Goal: Information Seeking & Learning: Learn about a topic

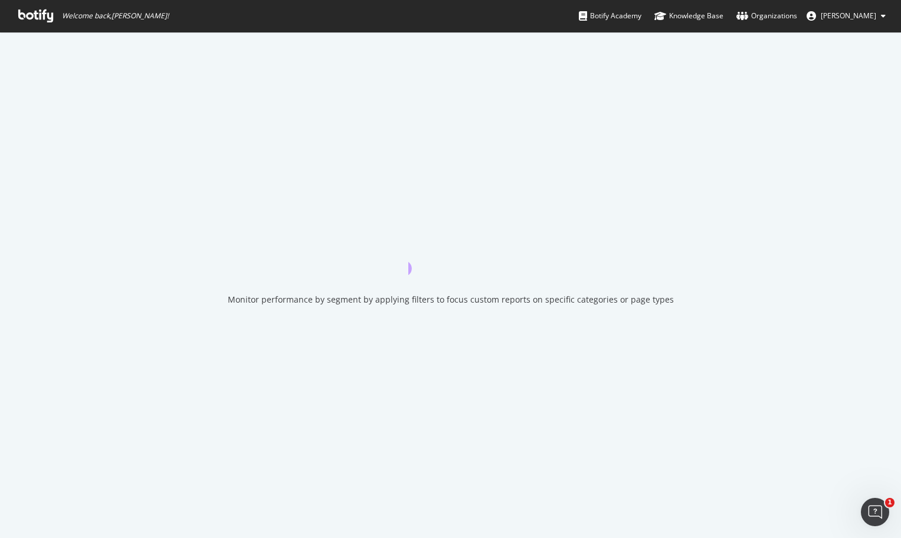
click at [797, 244] on div "Monitor performance by segment by applying filters to focus custom reports on s…" at bounding box center [450, 285] width 901 height 506
click at [175, 213] on div "Monitor performance by segment by applying filters to focus custom reports on s…" at bounding box center [450, 285] width 901 height 506
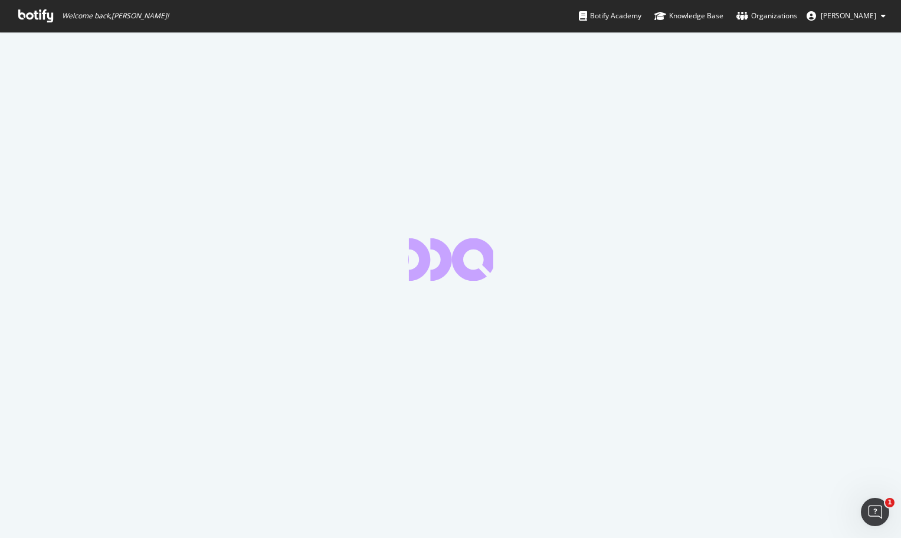
click at [767, 219] on div at bounding box center [450, 285] width 901 height 506
click at [45, 12] on icon at bounding box center [35, 15] width 35 height 13
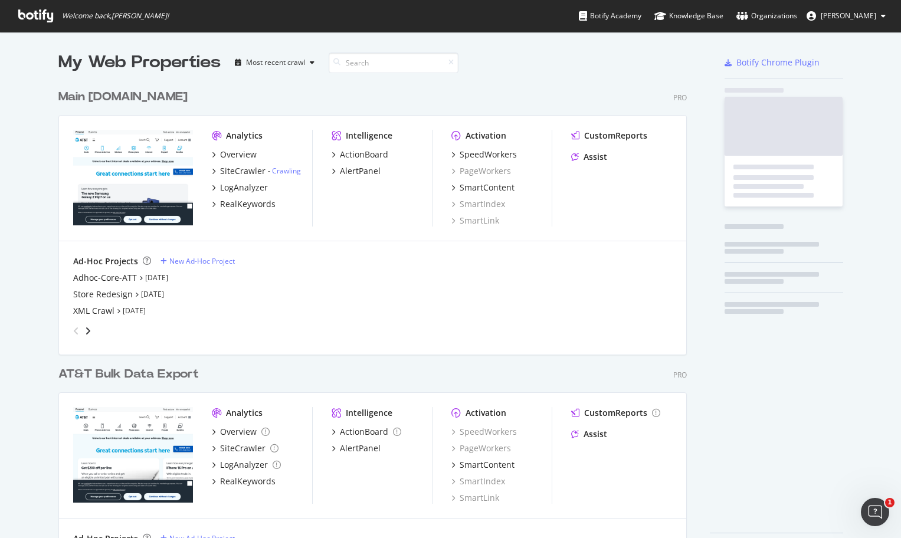
scroll to position [484, 638]
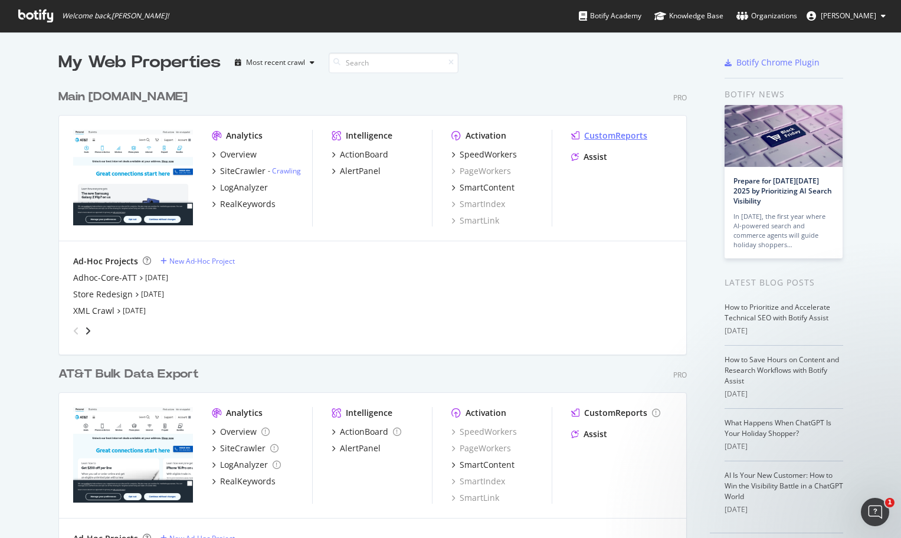
click at [634, 136] on div "CustomReports" at bounding box center [615, 136] width 63 height 12
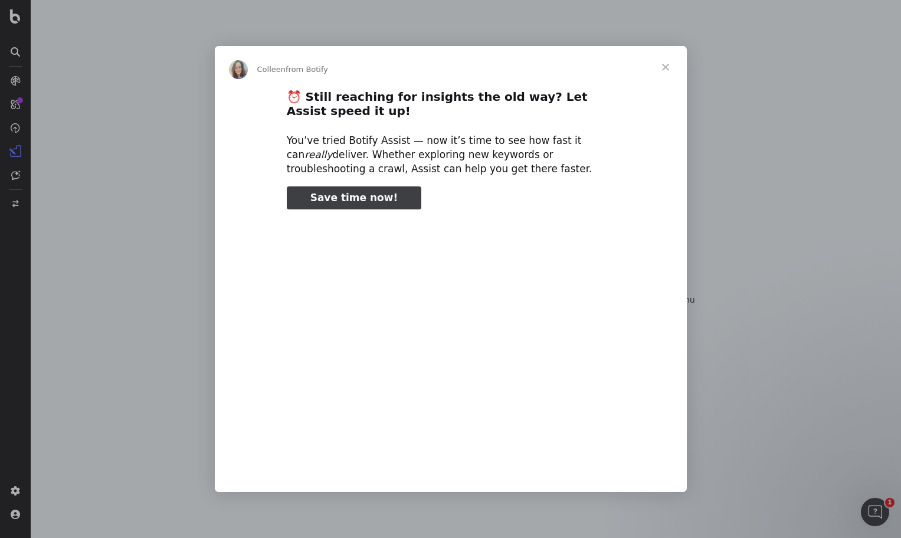
type input "56667"
click at [663, 66] on span "Close" at bounding box center [665, 67] width 42 height 42
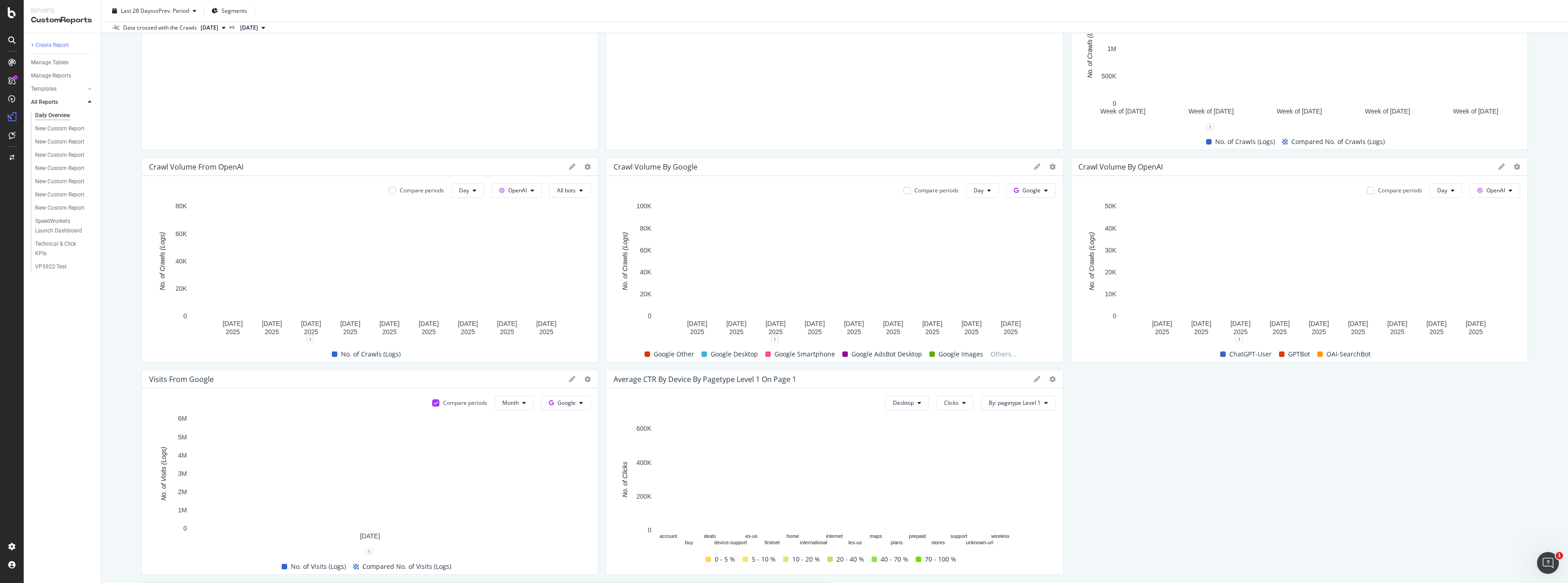
scroll to position [232, 0]
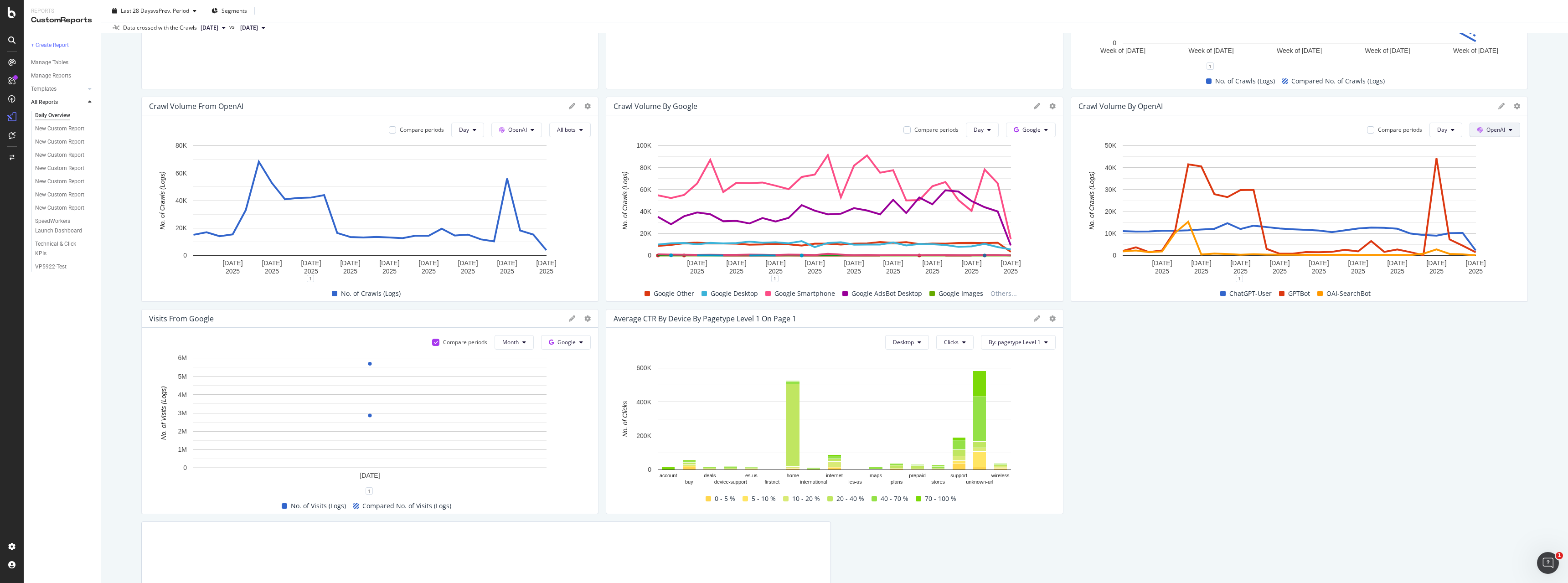
click at [696, 130] on span "OpenAI" at bounding box center [1495, 130] width 19 height 8
click at [696, 199] on span "Other AI Bots" at bounding box center [1509, 198] width 34 height 8
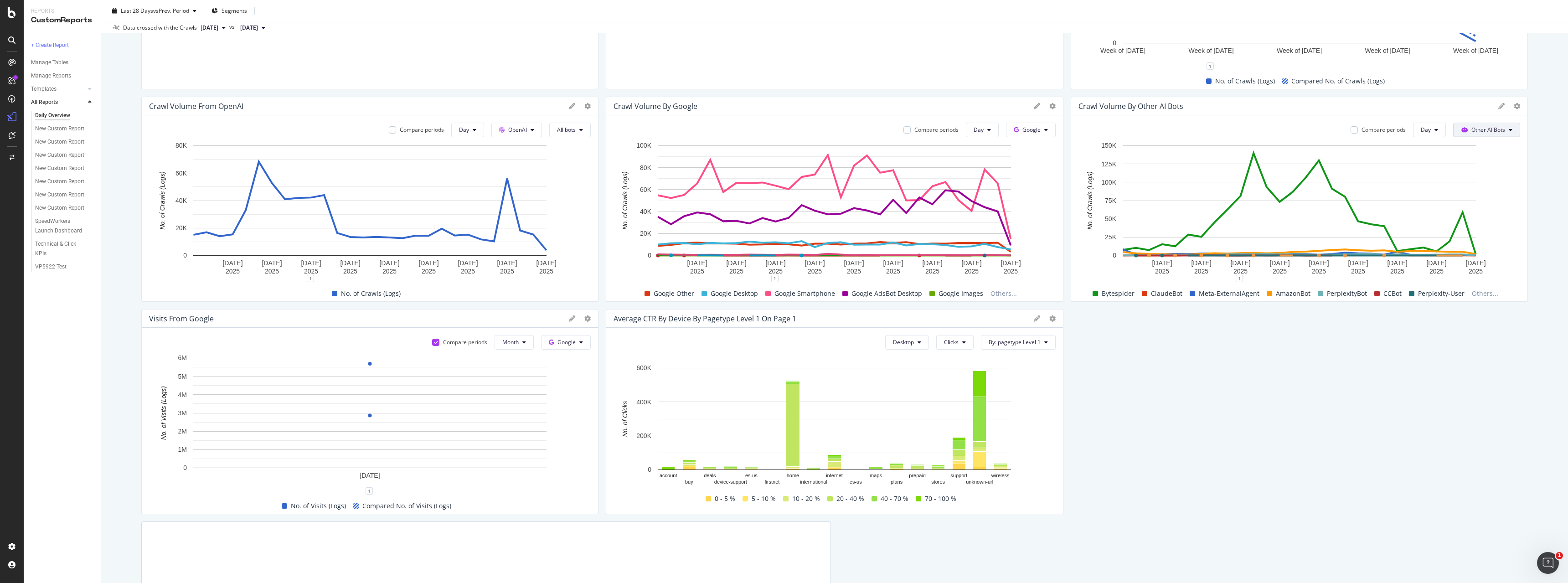
click at [696, 133] on span "Other AI Bots" at bounding box center [1488, 130] width 34 height 8
click at [696, 181] on div "OpenAI" at bounding box center [1486, 181] width 65 height 13
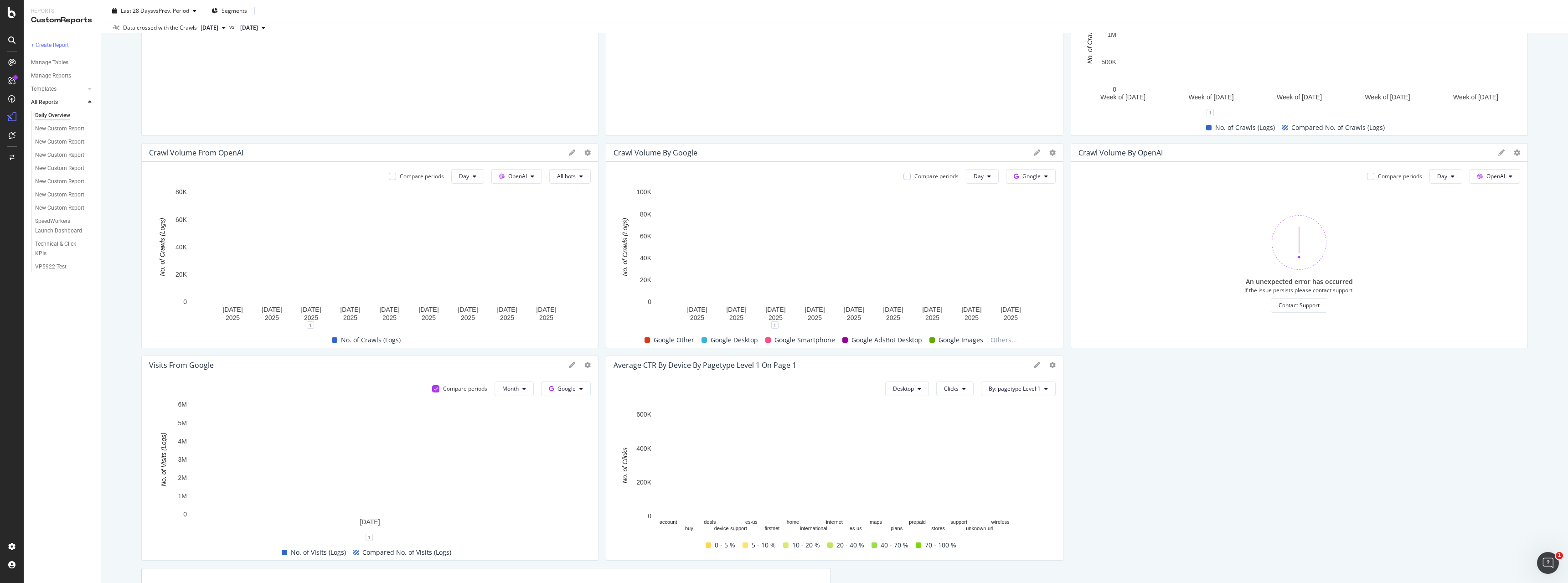
scroll to position [0, 0]
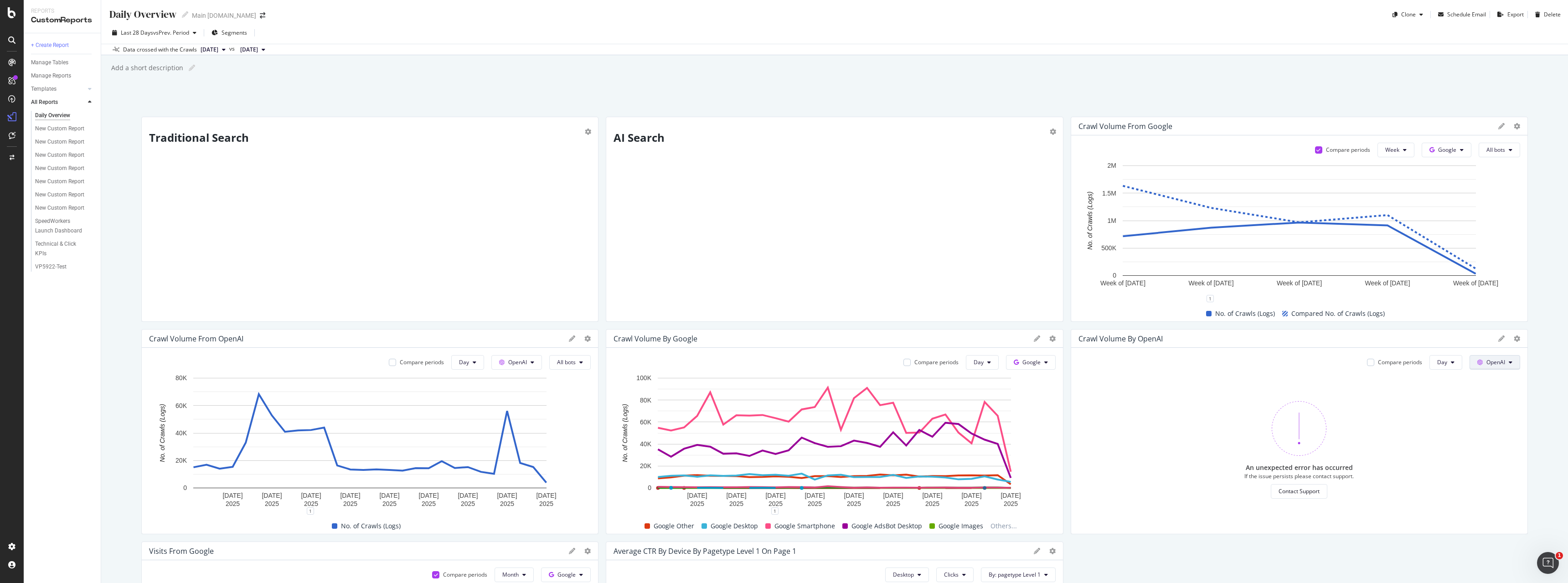
click at [696, 365] on span "OpenAI" at bounding box center [1495, 362] width 19 height 8
click at [696, 397] on span at bounding box center [1483, 397] width 11 height 11
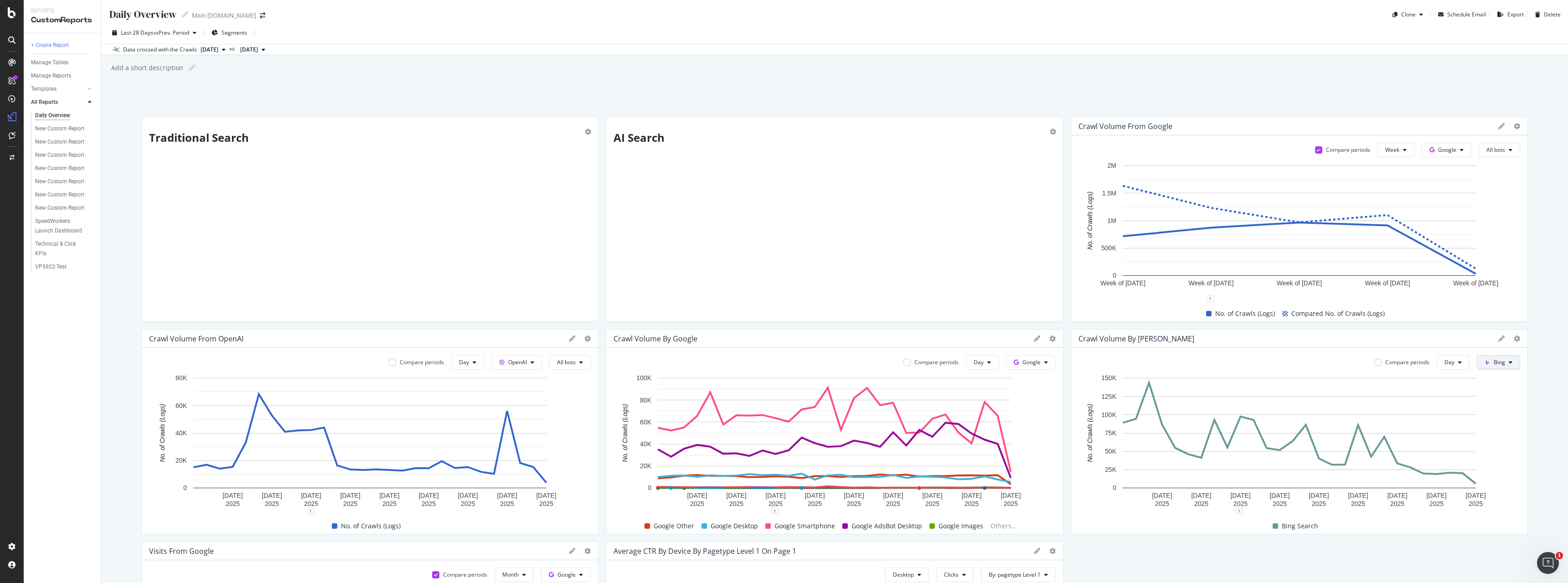
click at [696, 361] on span "Bing" at bounding box center [1499, 362] width 12 height 8
click at [696, 414] on span "OpenAI" at bounding box center [1516, 414] width 34 height 8
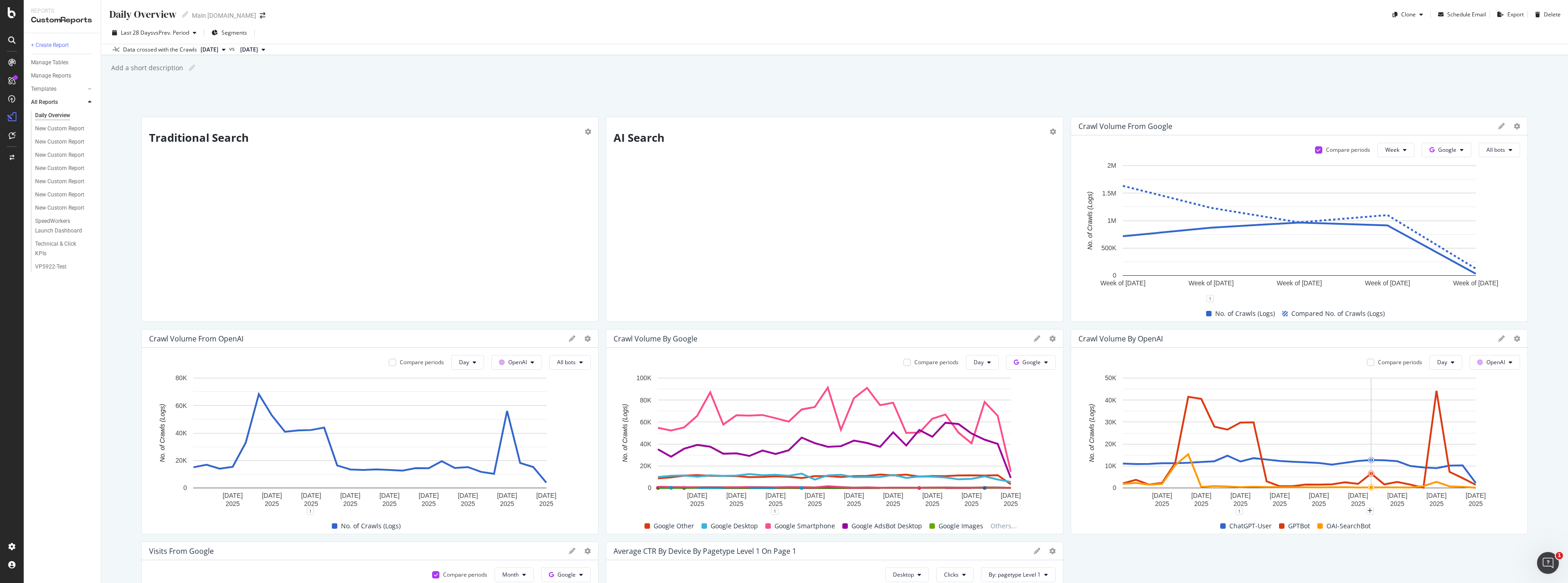
click at [696, 415] on span "GPTBot" at bounding box center [1299, 526] width 22 height 11
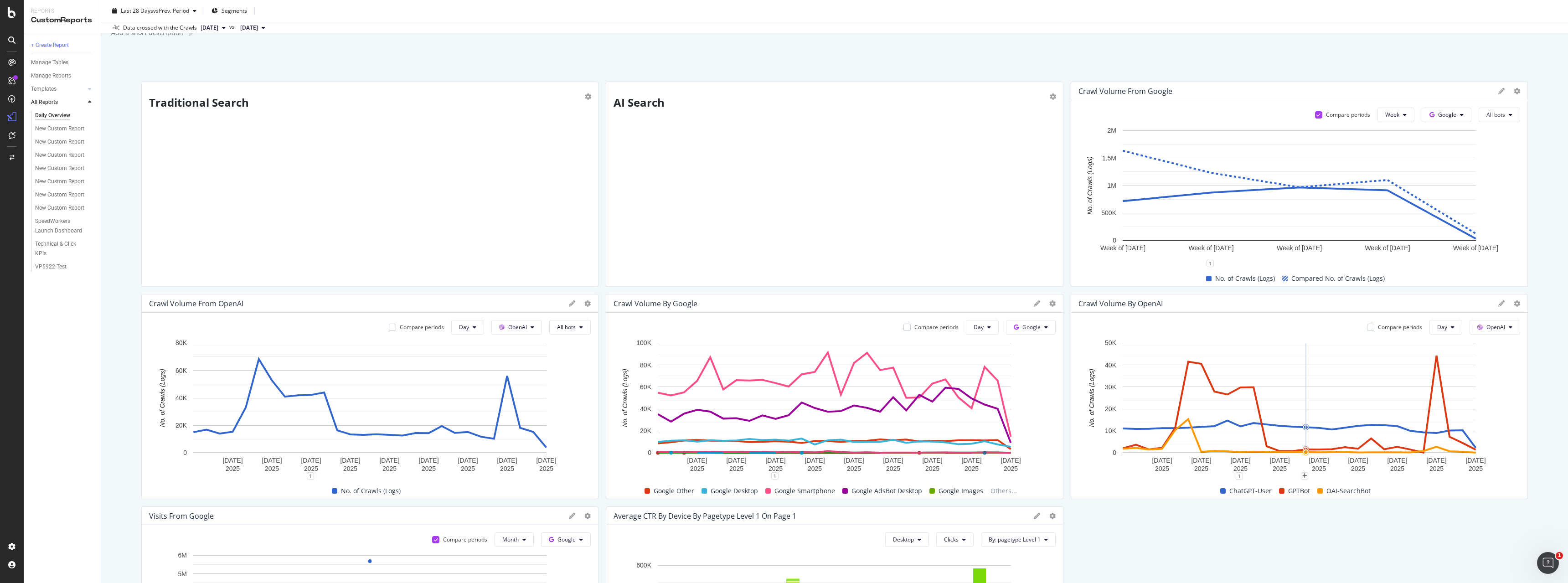
scroll to position [46, 0]
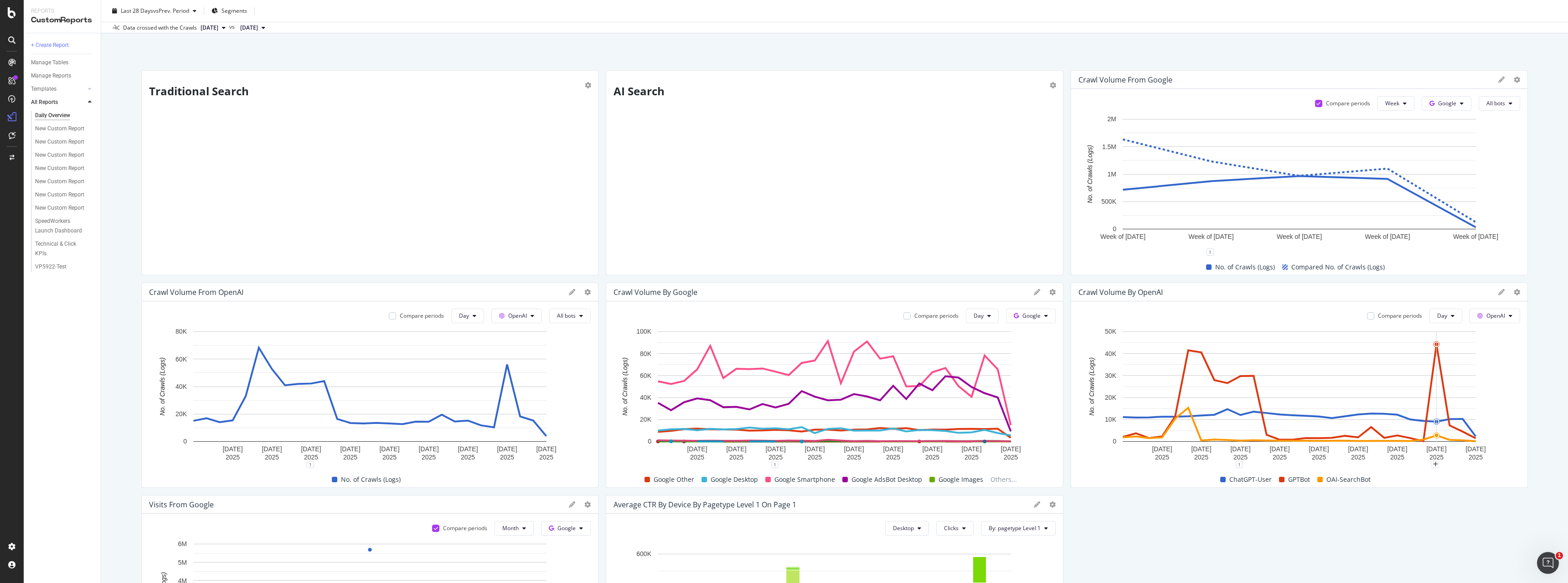
click at [696, 350] on rect "A chart." at bounding box center [1298, 386] width 353 height 110
click at [696, 346] on rect "A chart." at bounding box center [1298, 386] width 353 height 110
click at [696, 415] on rect "A chart." at bounding box center [1299, 395] width 442 height 137
click at [696, 415] on div "ChatGPT-User GPTBot OAI-SearchBot" at bounding box center [1295, 480] width 442 height 15
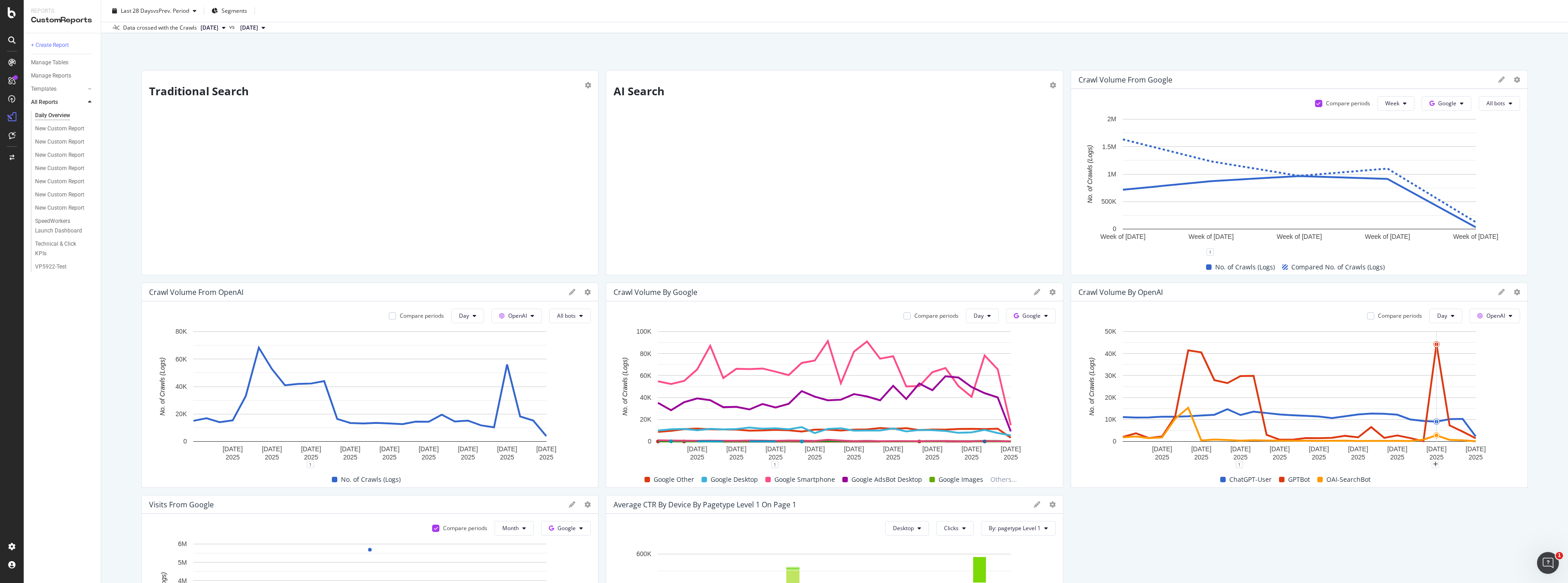
click at [696, 415] on span at bounding box center [1281, 479] width 5 height 5
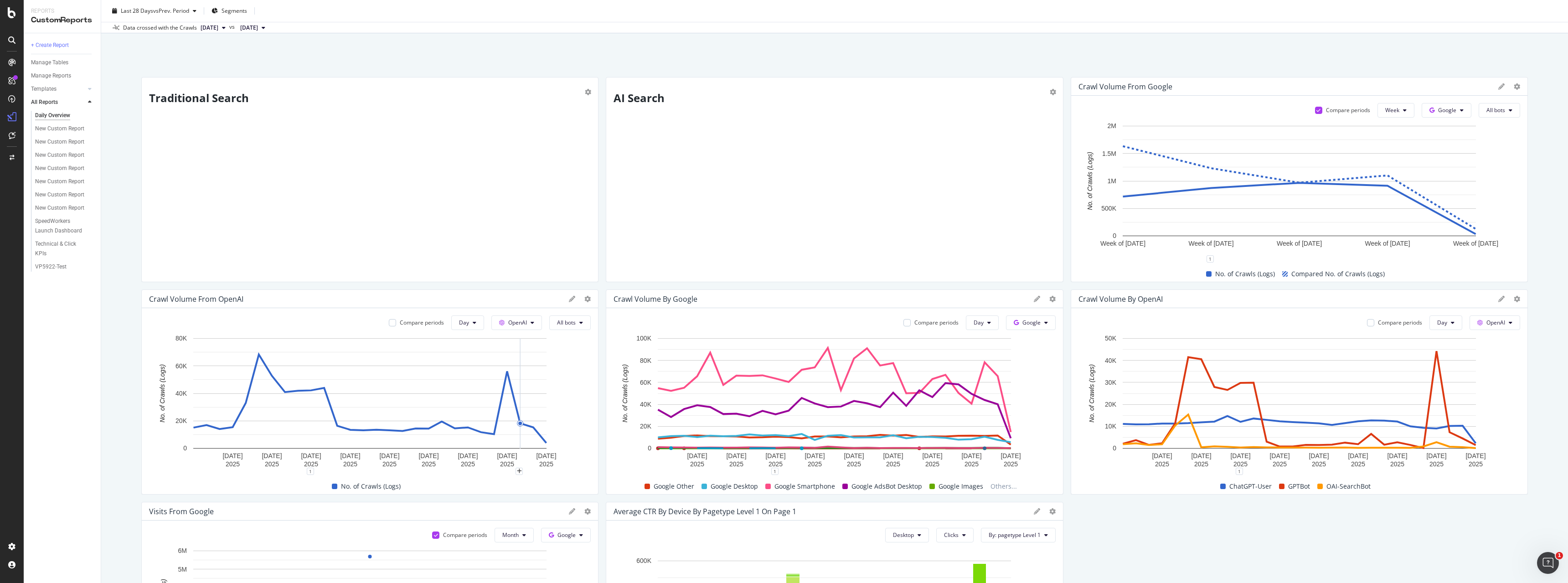
scroll to position [0, 0]
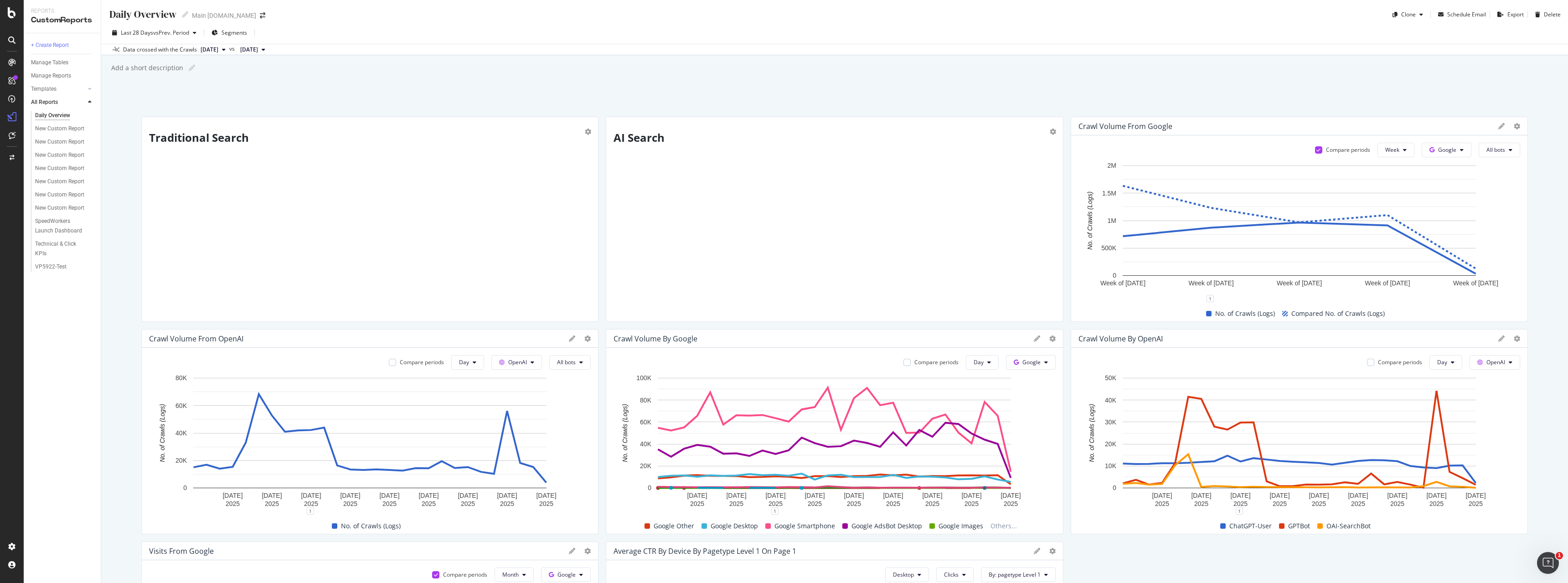
click at [676, 148] on div "AI Search" at bounding box center [834, 219] width 442 height 189
click at [696, 110] on div "Daily Overview Daily Overview Main att.com Clone Schedule Email Export Delete L…" at bounding box center [834, 291] width 1467 height 583
click at [47, 86] on div "Templates" at bounding box center [43, 89] width 25 height 9
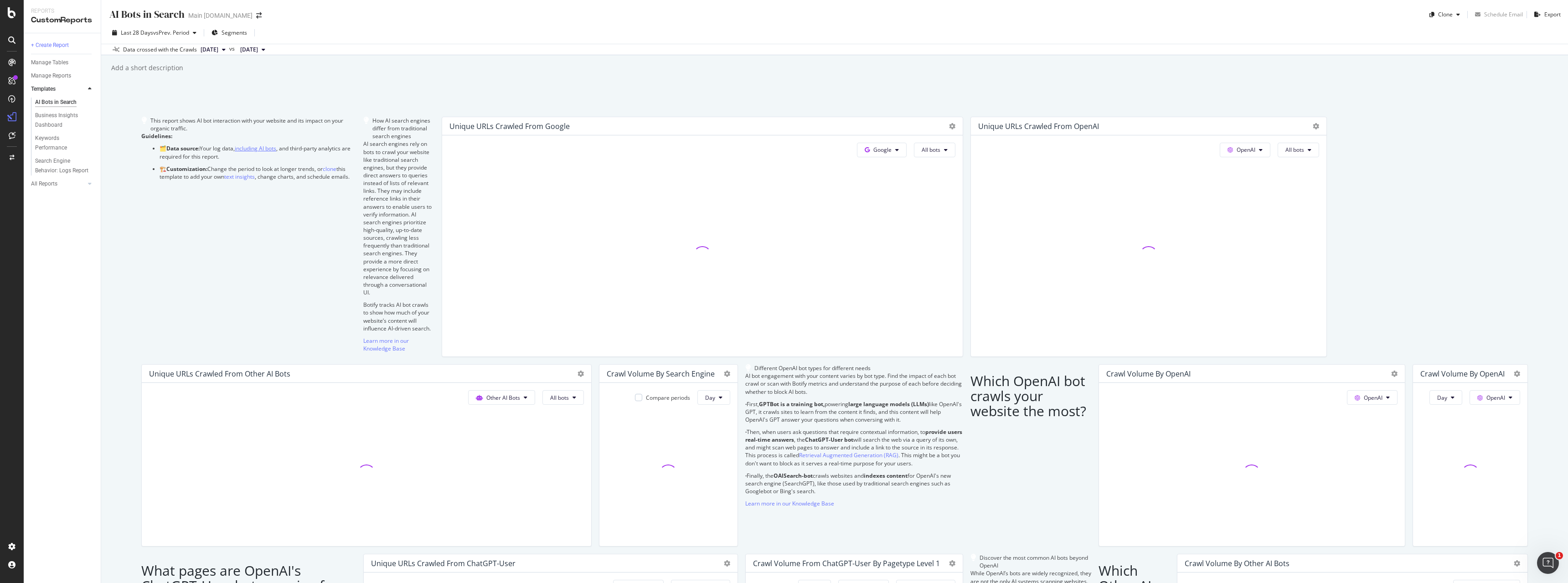
click at [272, 152] on link "including AI bots" at bounding box center [256, 148] width 42 height 8
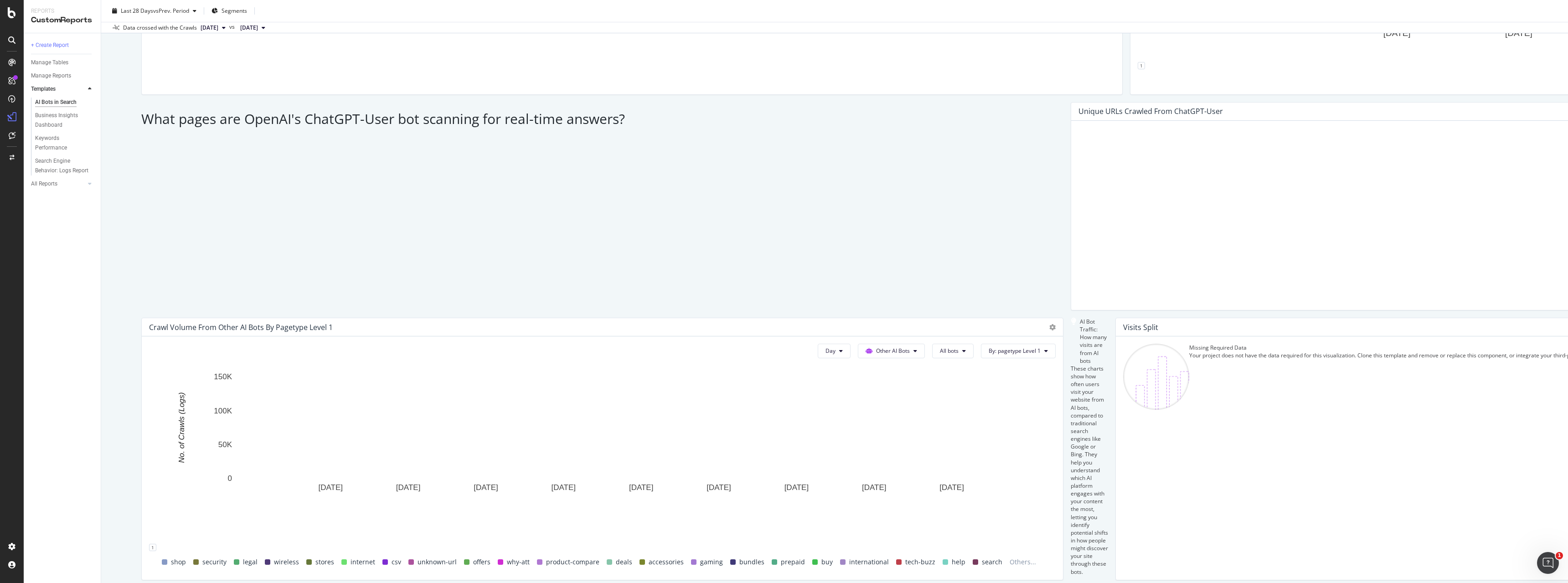
scroll to position [744, 0]
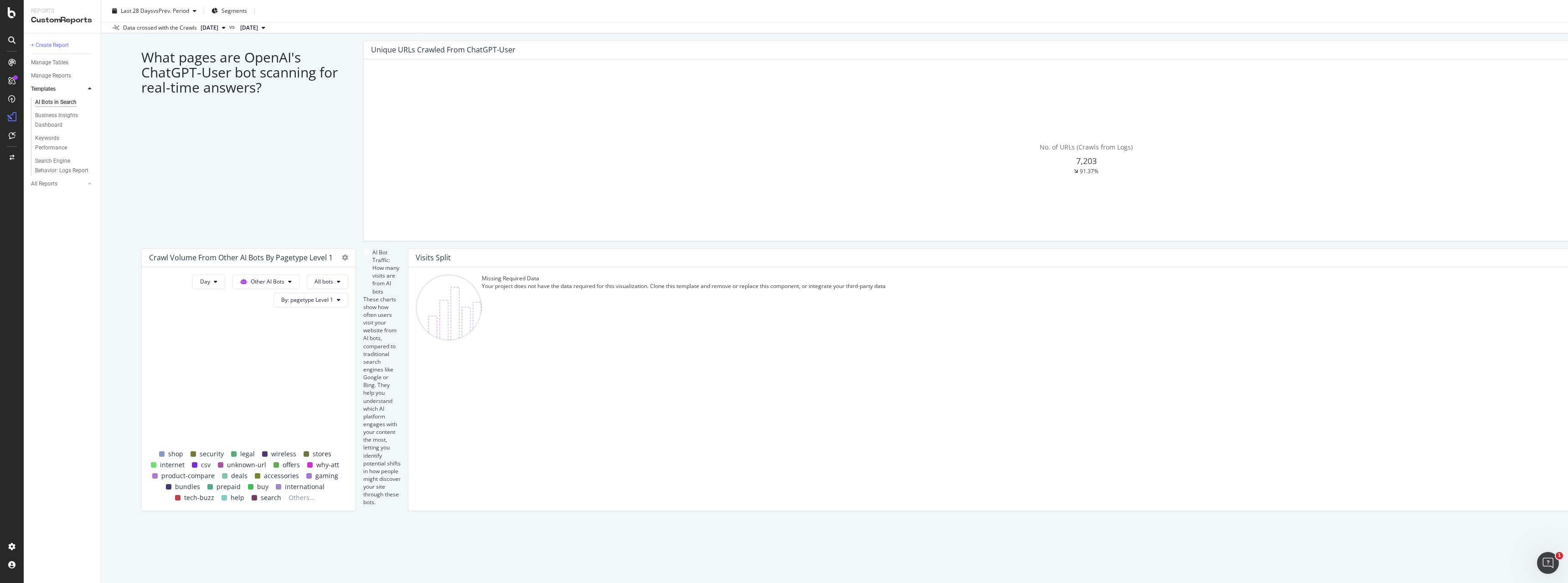
scroll to position [790, 0]
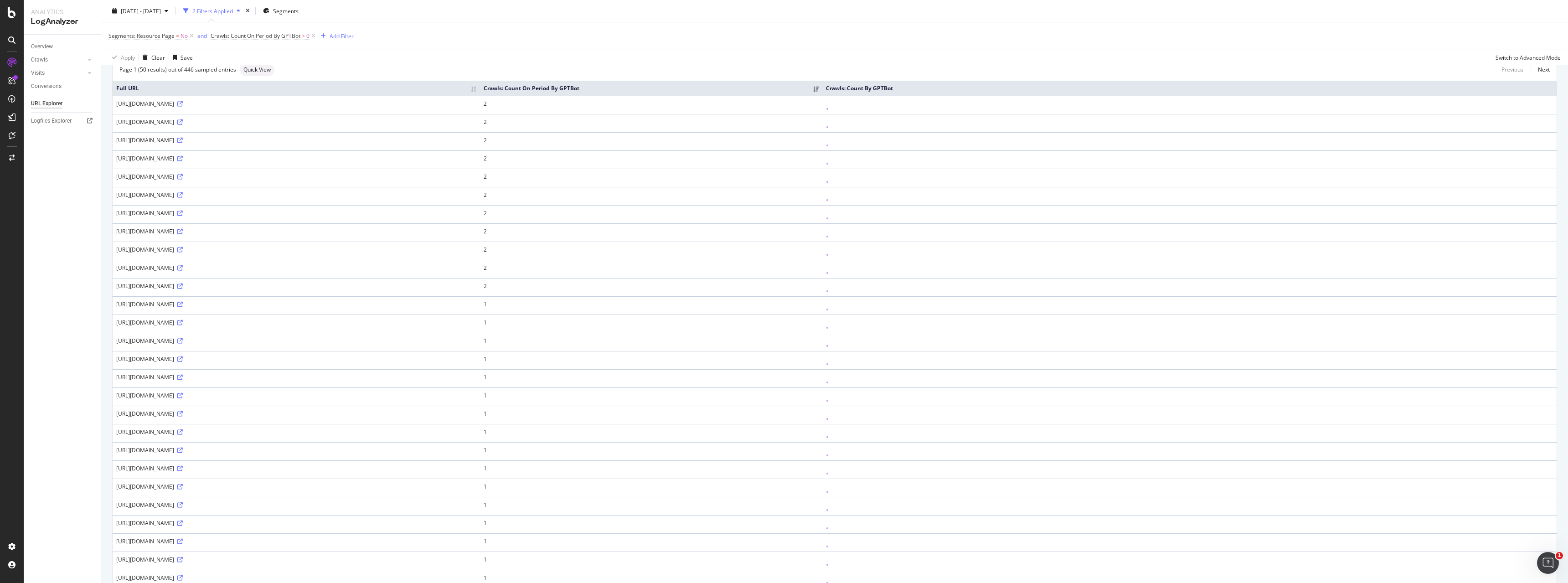
scroll to position [22, 0]
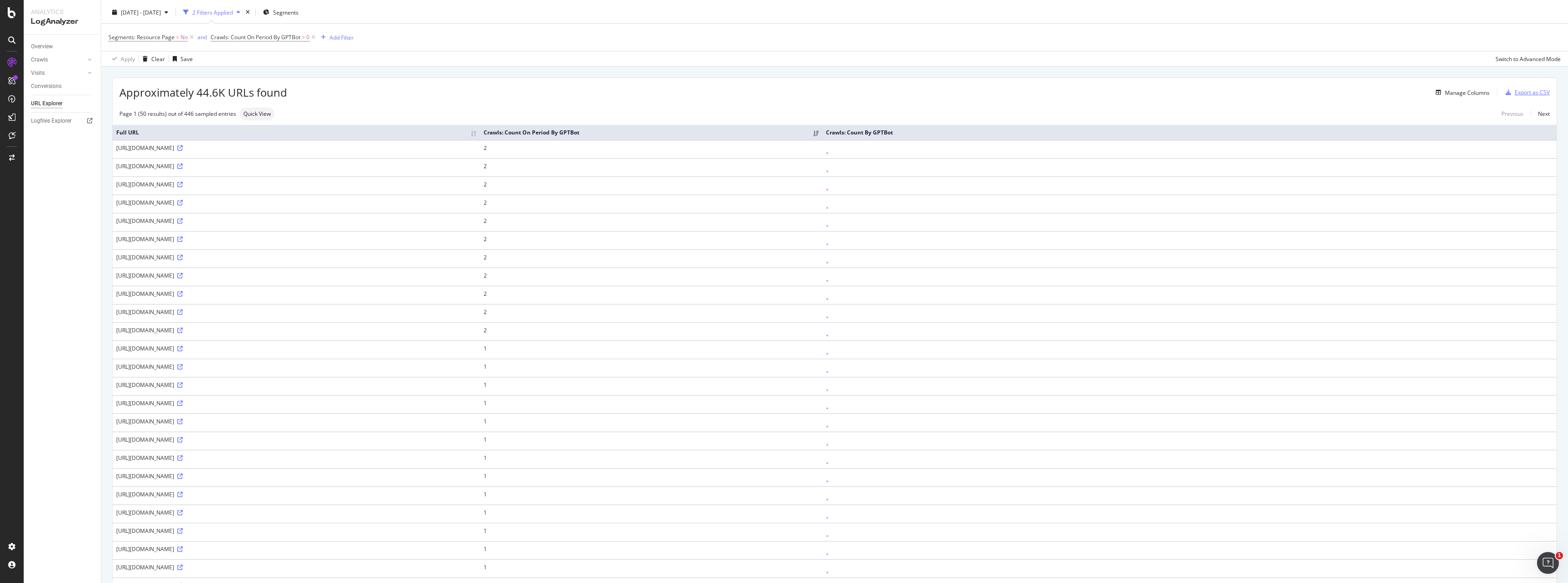
click at [1524, 93] on div "Export as CSV" at bounding box center [1532, 92] width 35 height 8
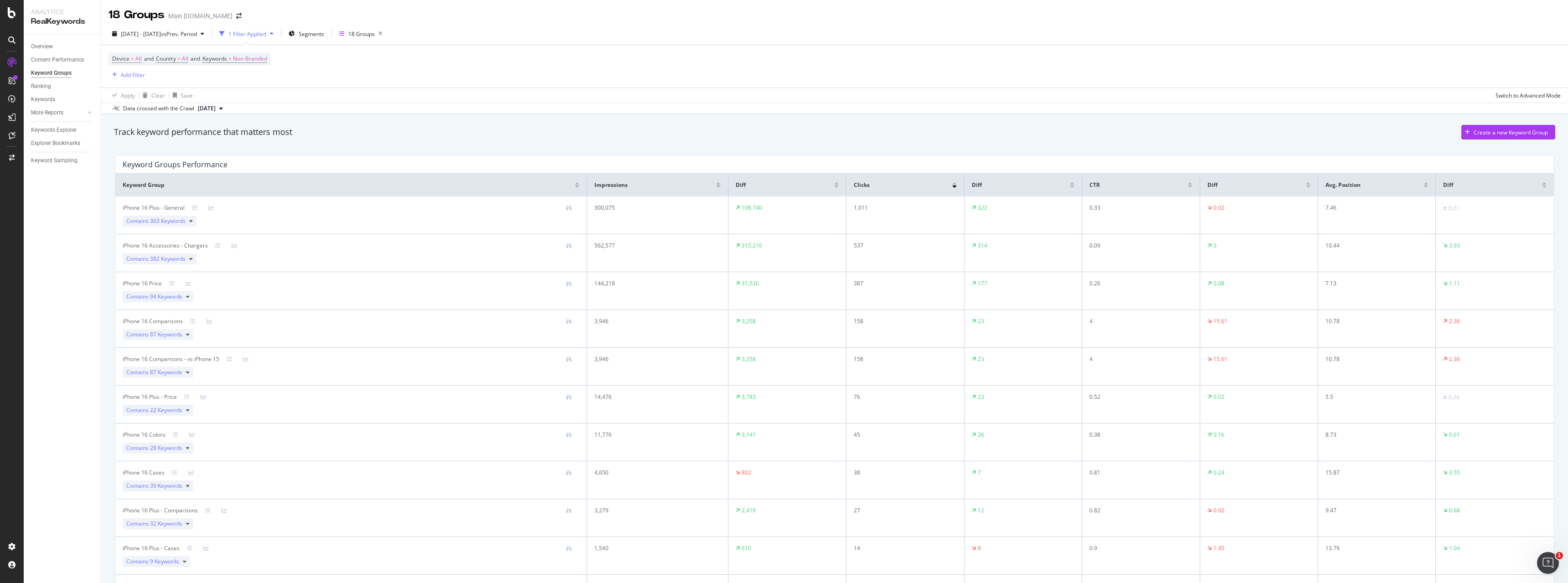
click at [109, 246] on div "Track keyword performance that matters most Create a new Keyword Group Keyword …" at bounding box center [834, 466] width 1467 height 704
